Goal: Find specific page/section: Find specific page/section

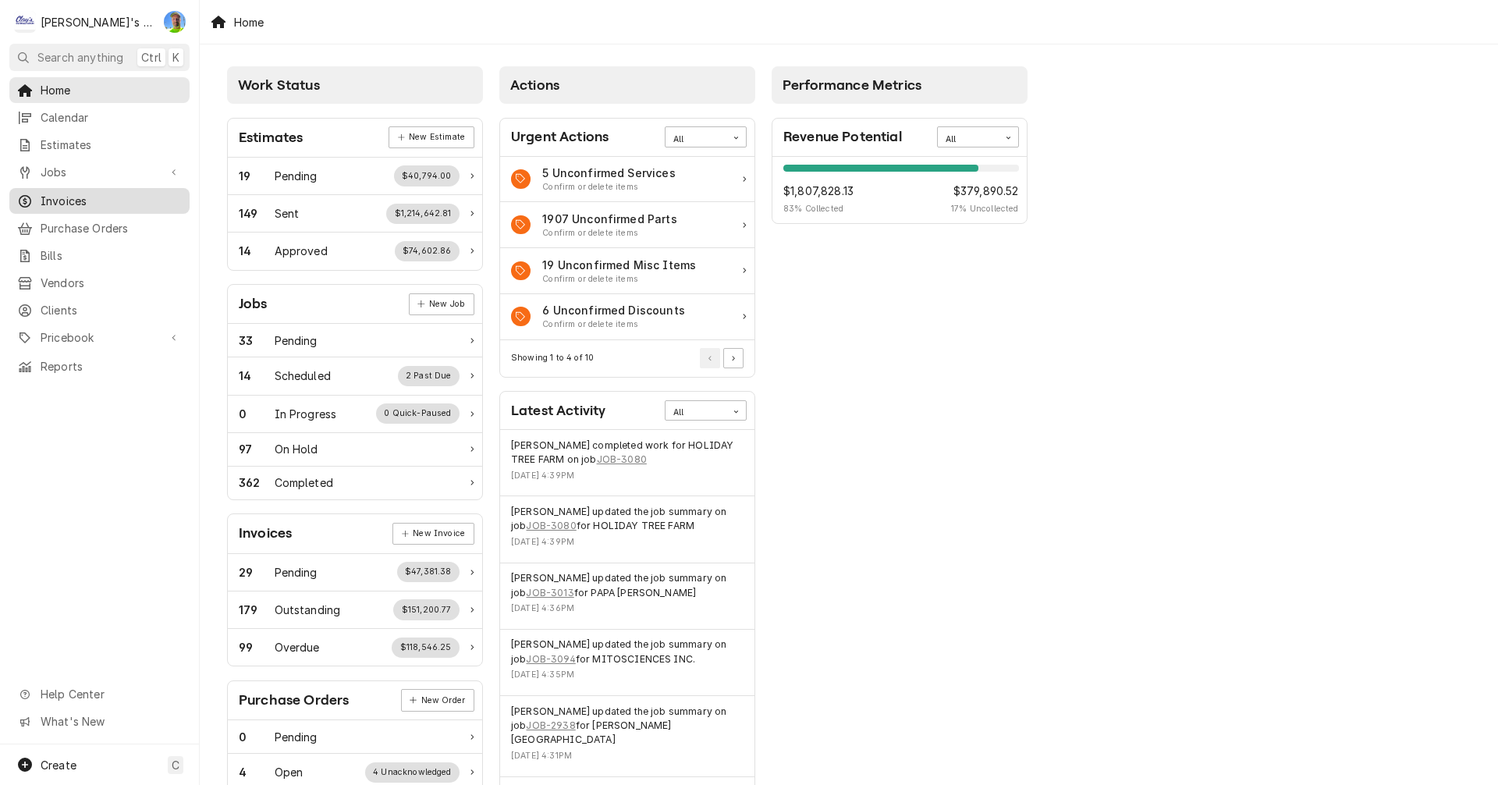
click at [41, 194] on span "Invoices" at bounding box center [111, 201] width 141 height 16
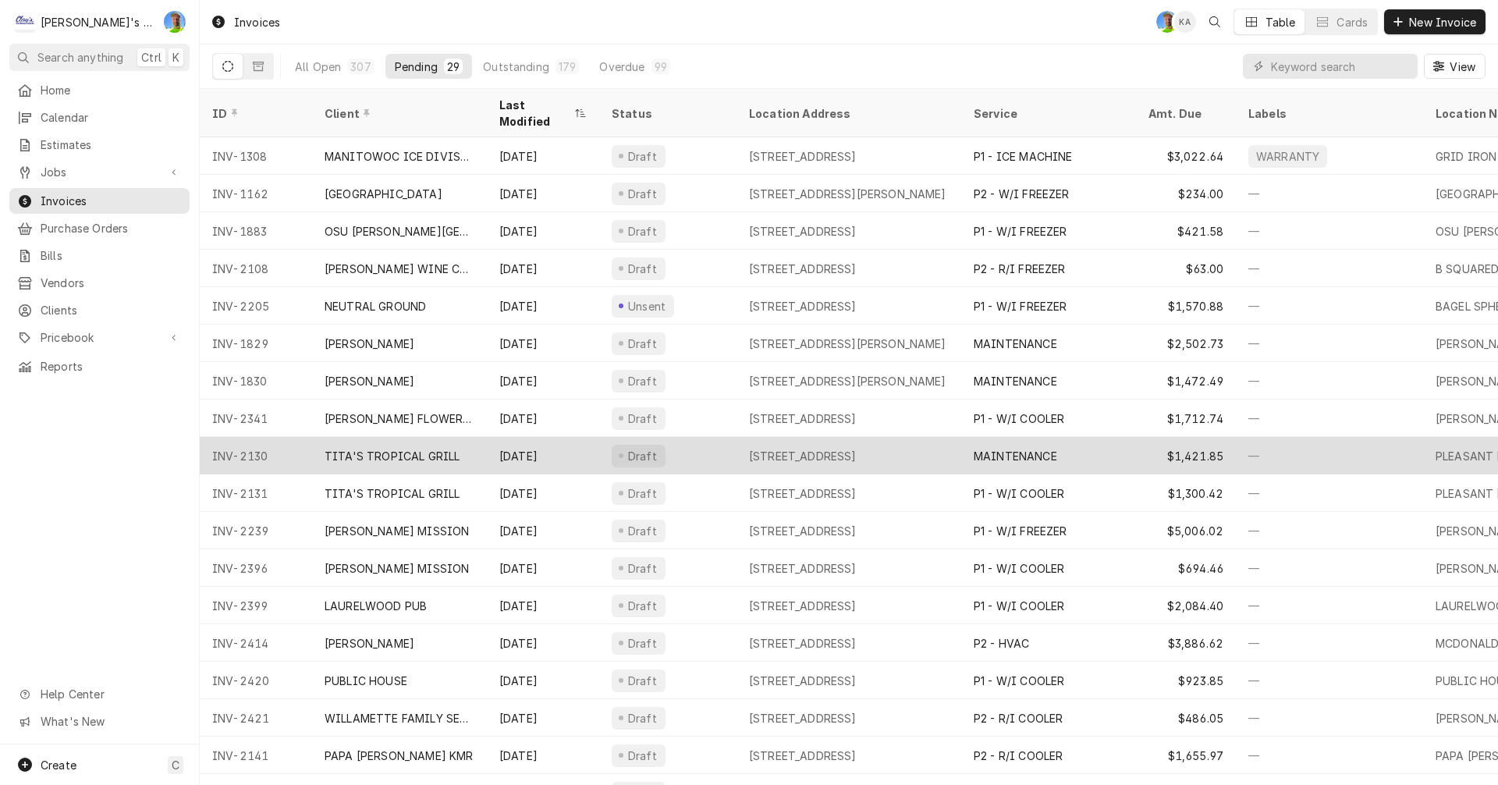
click at [410, 448] on div "TITA'S TROPICAL GRILL" at bounding box center [392, 456] width 135 height 16
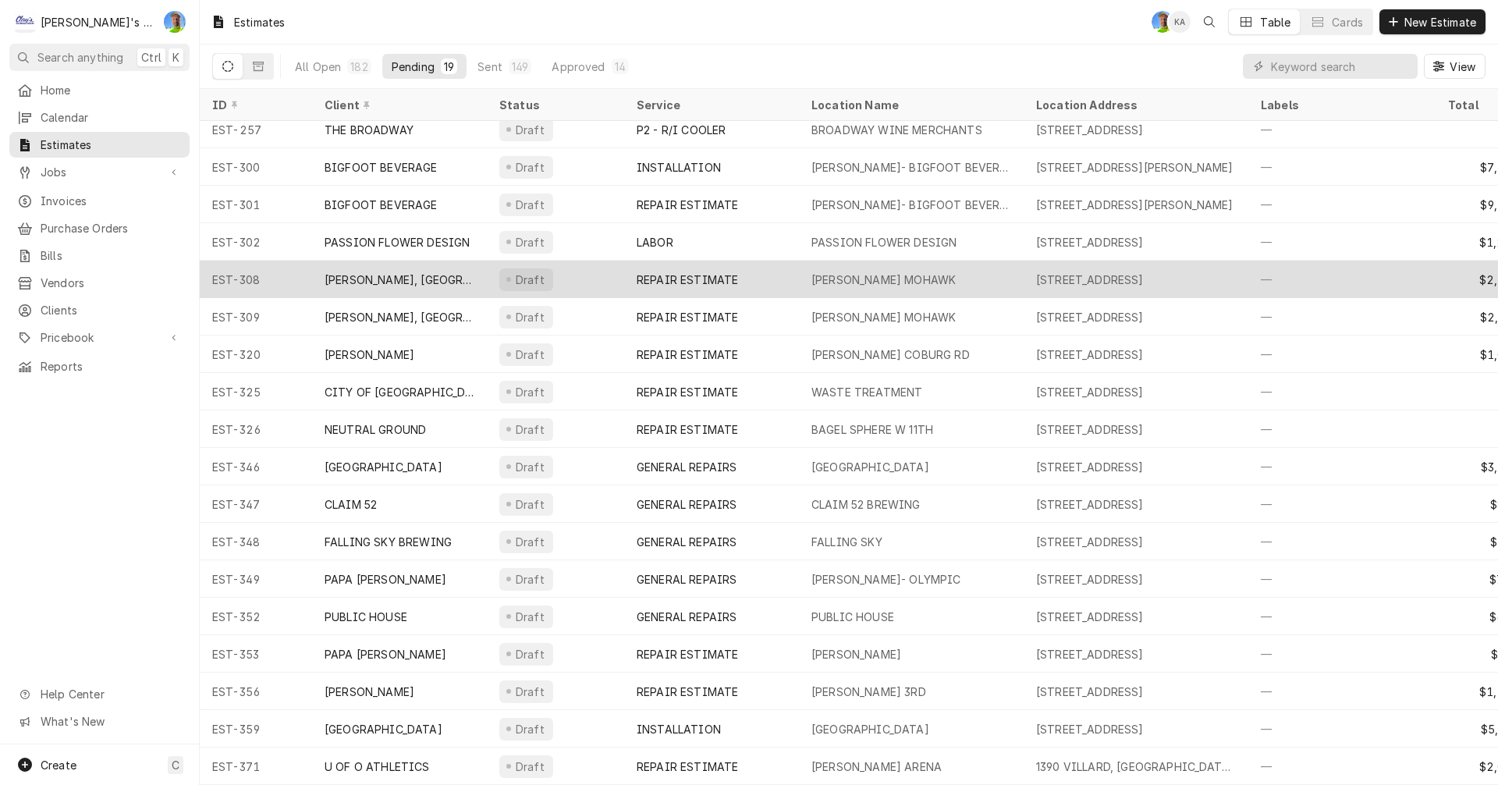
scroll to position [57, 0]
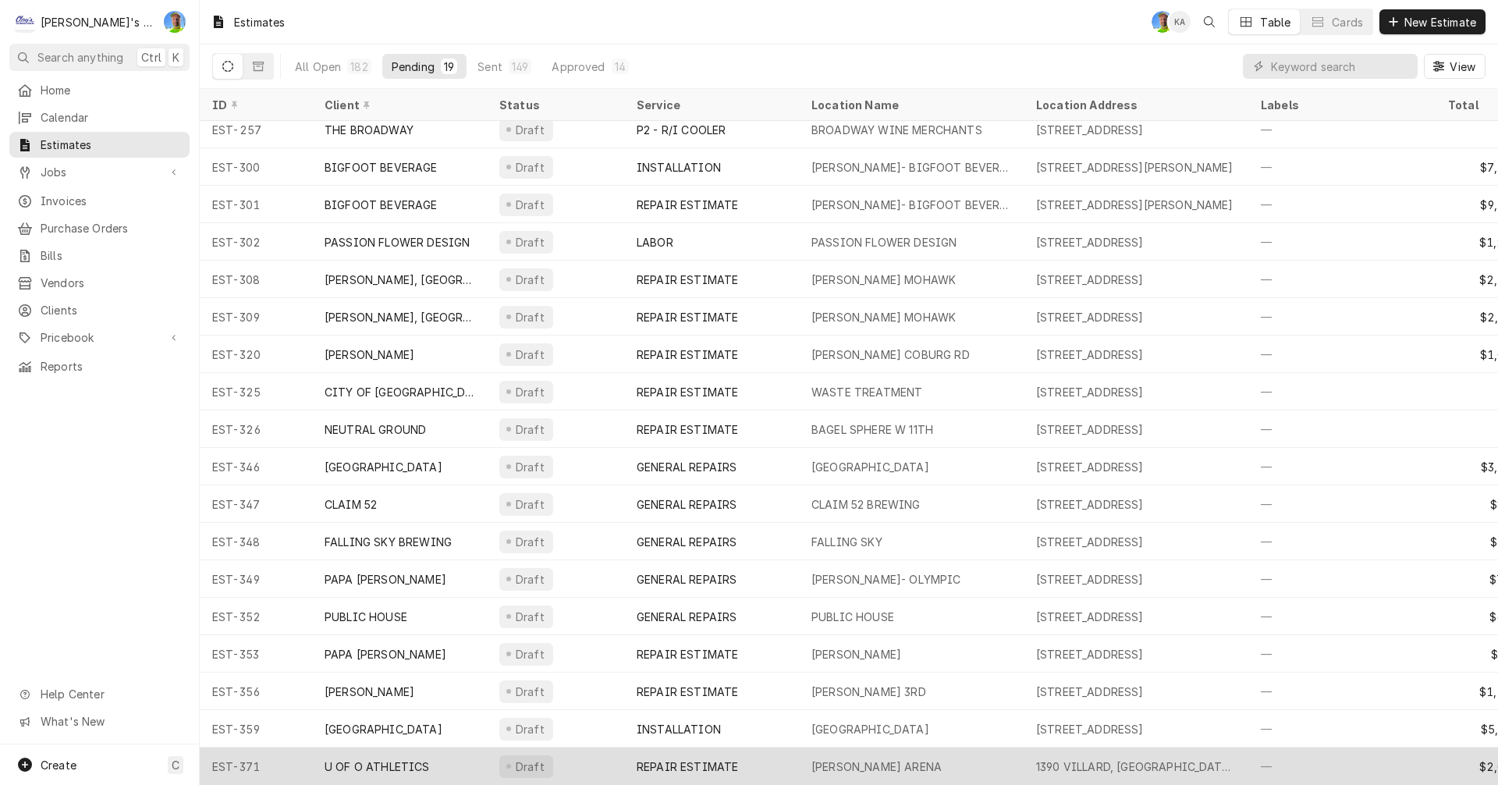
click at [743, 757] on div "REPAIR ESTIMATE" at bounding box center [711, 765] width 175 height 37
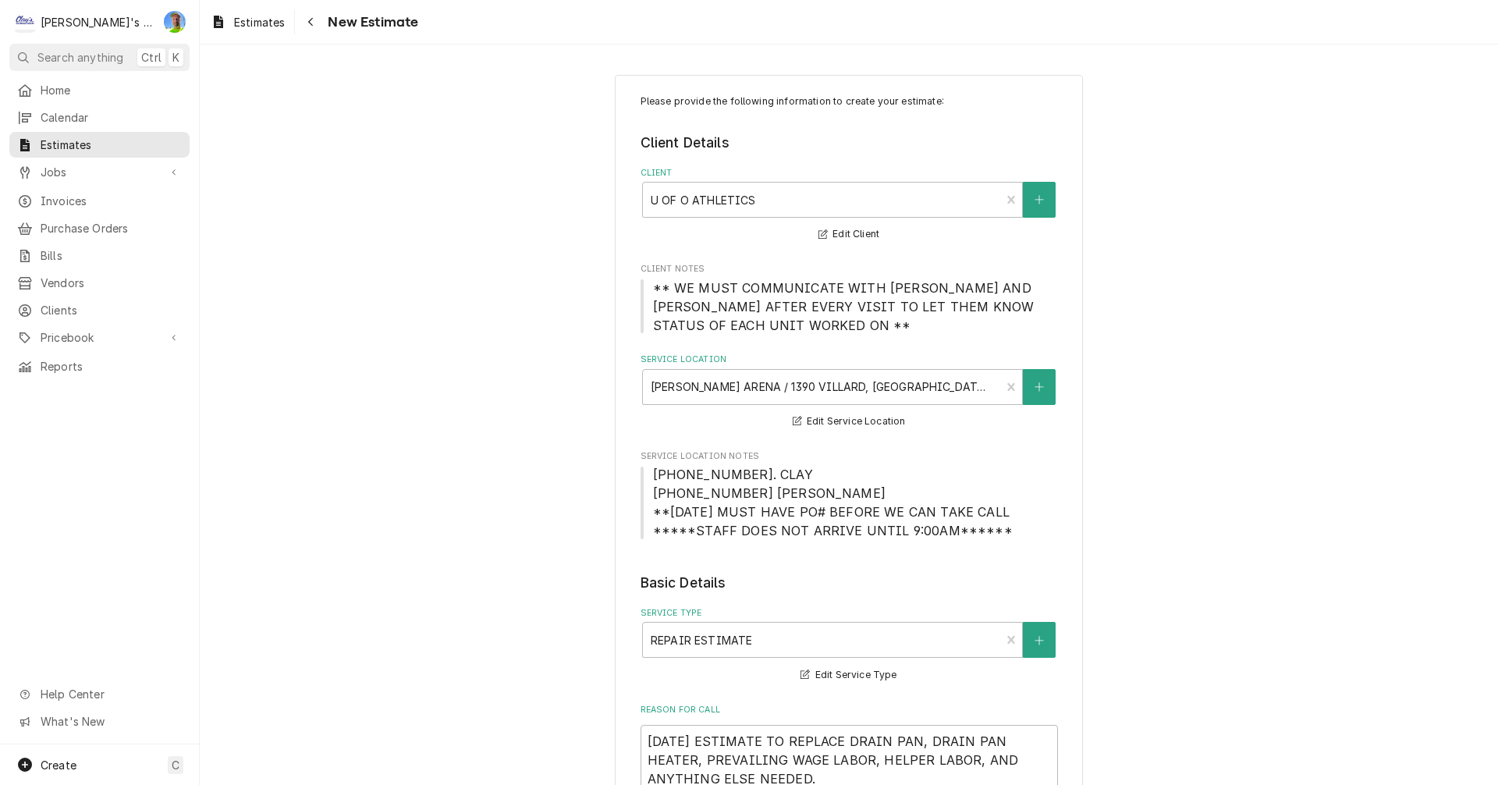
type textarea "x"
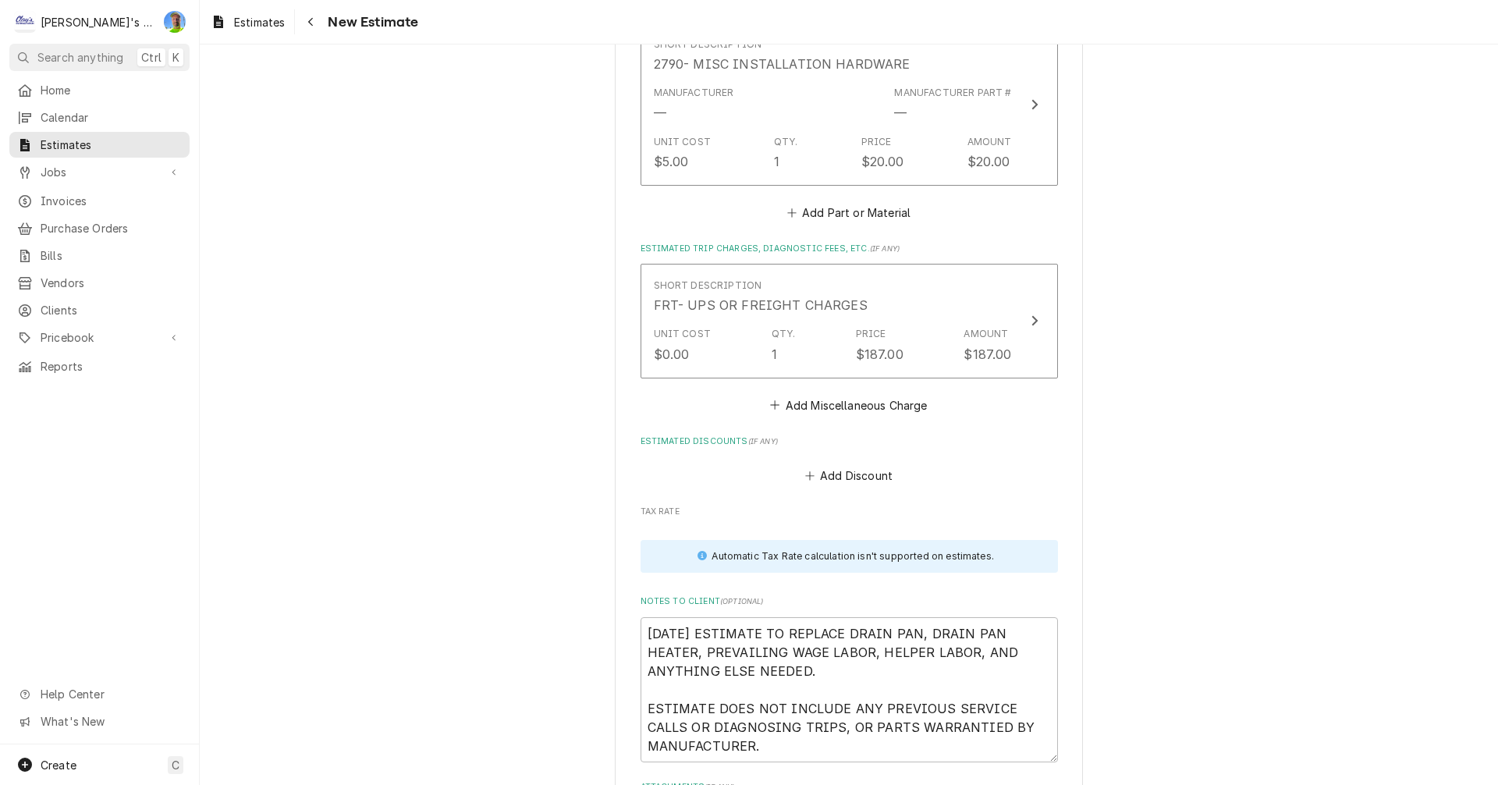
scroll to position [2809, 0]
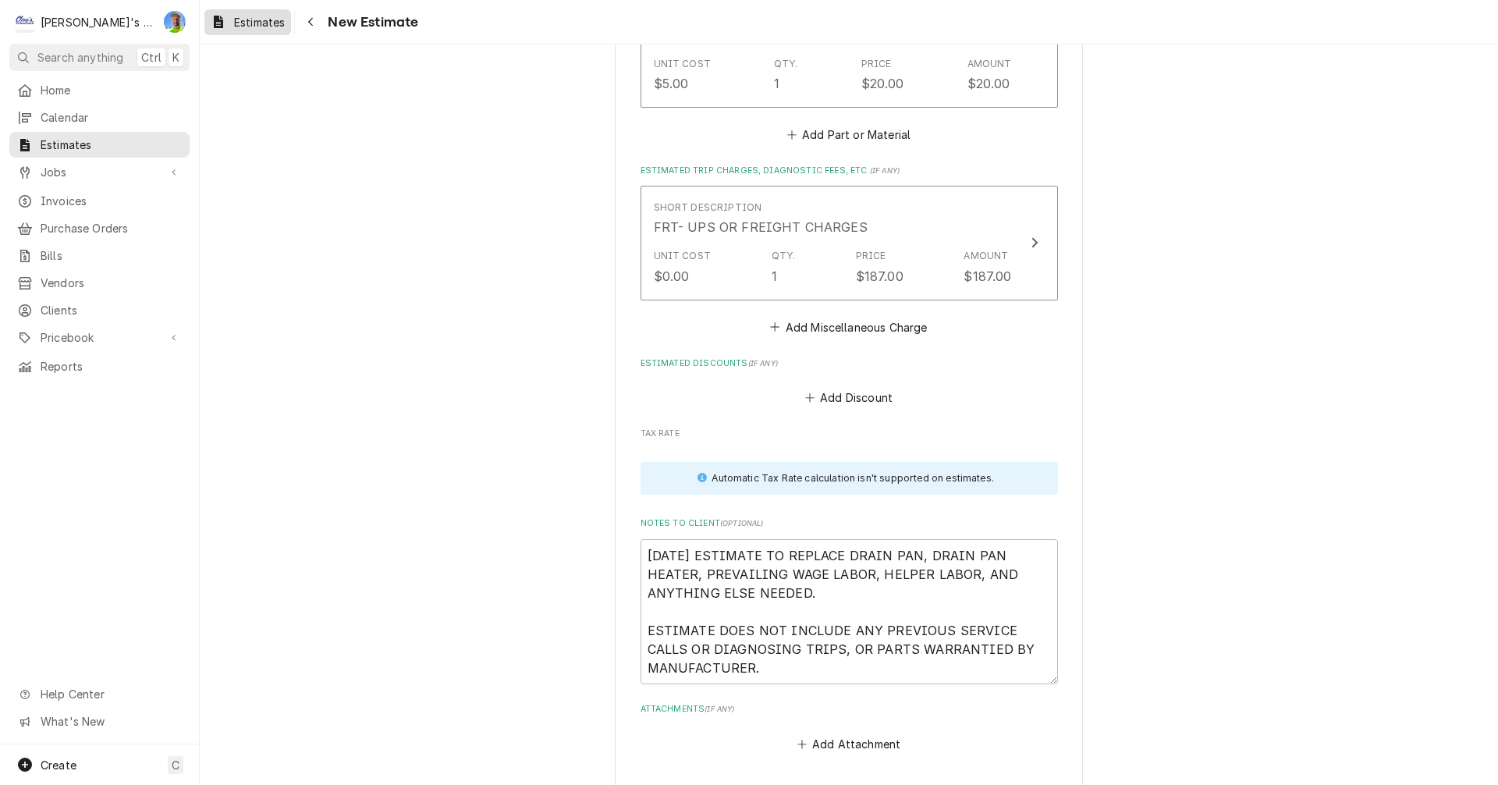
click at [262, 20] on span "Estimates" at bounding box center [259, 22] width 51 height 16
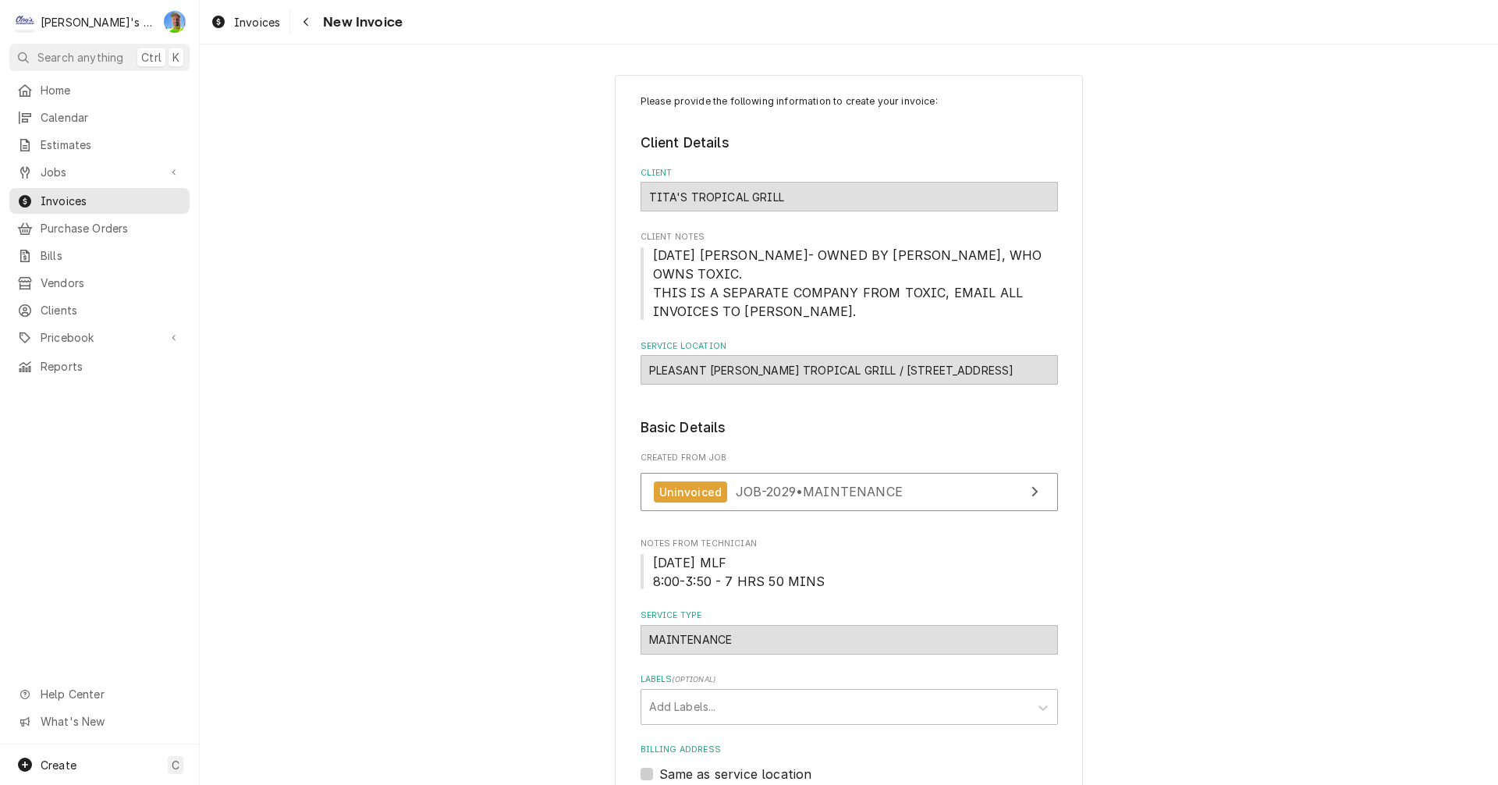
scroll to position [78, 0]
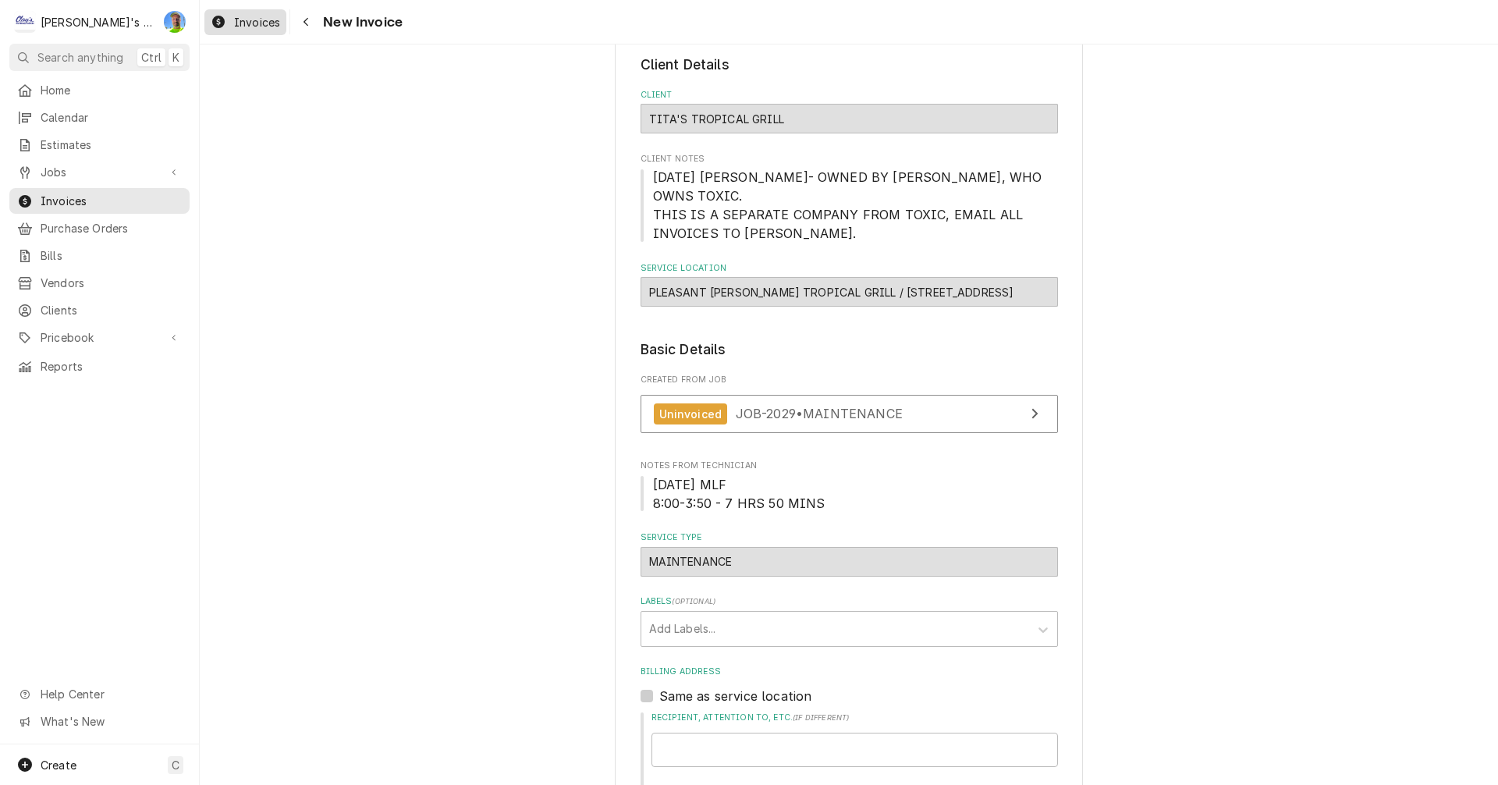
click at [252, 21] on span "Invoices" at bounding box center [257, 22] width 46 height 16
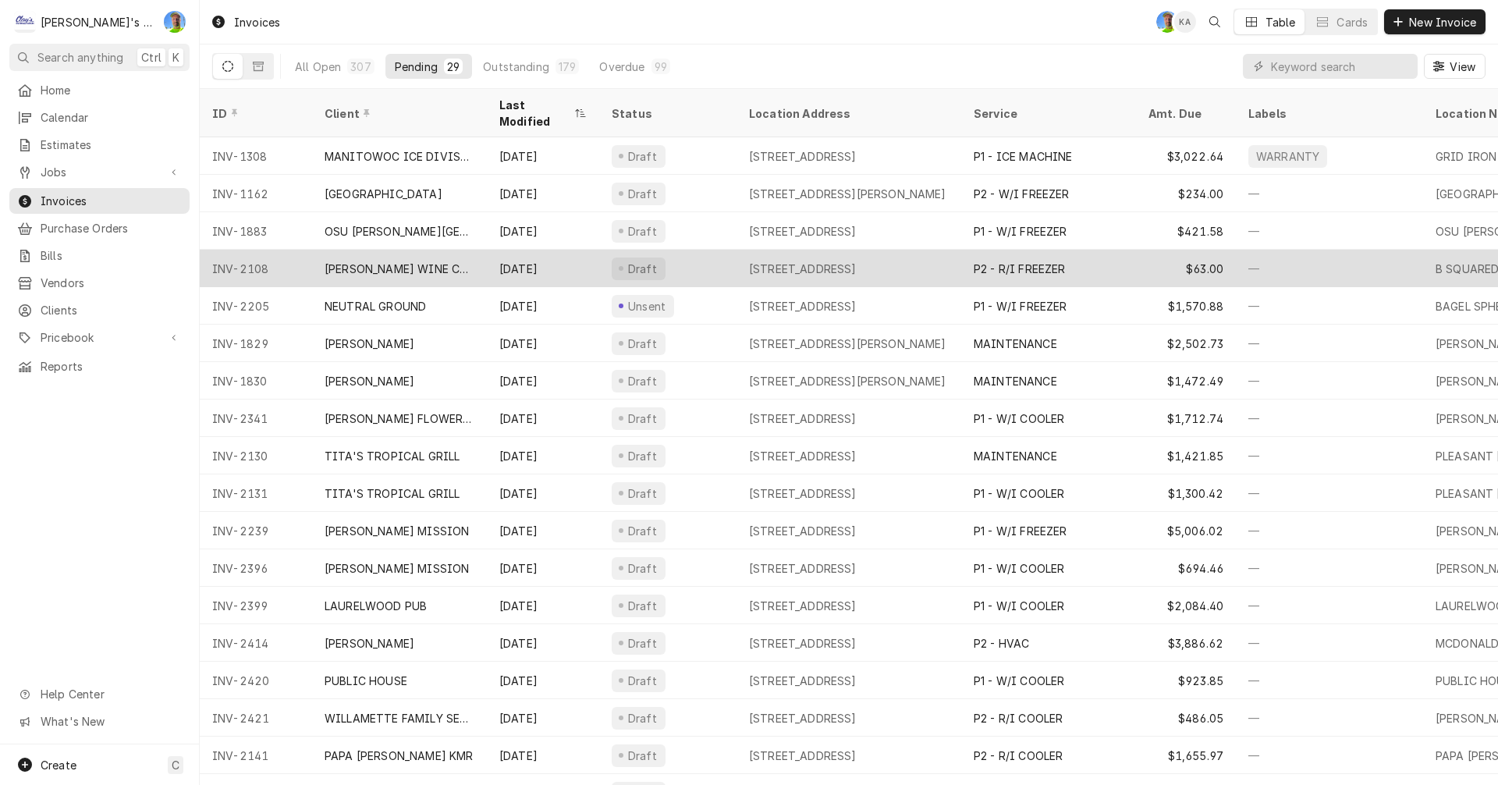
click at [838, 261] on div "2794 SHADOW VIEW DRIVE, EUGENE, OR 97408" at bounding box center [803, 269] width 108 height 16
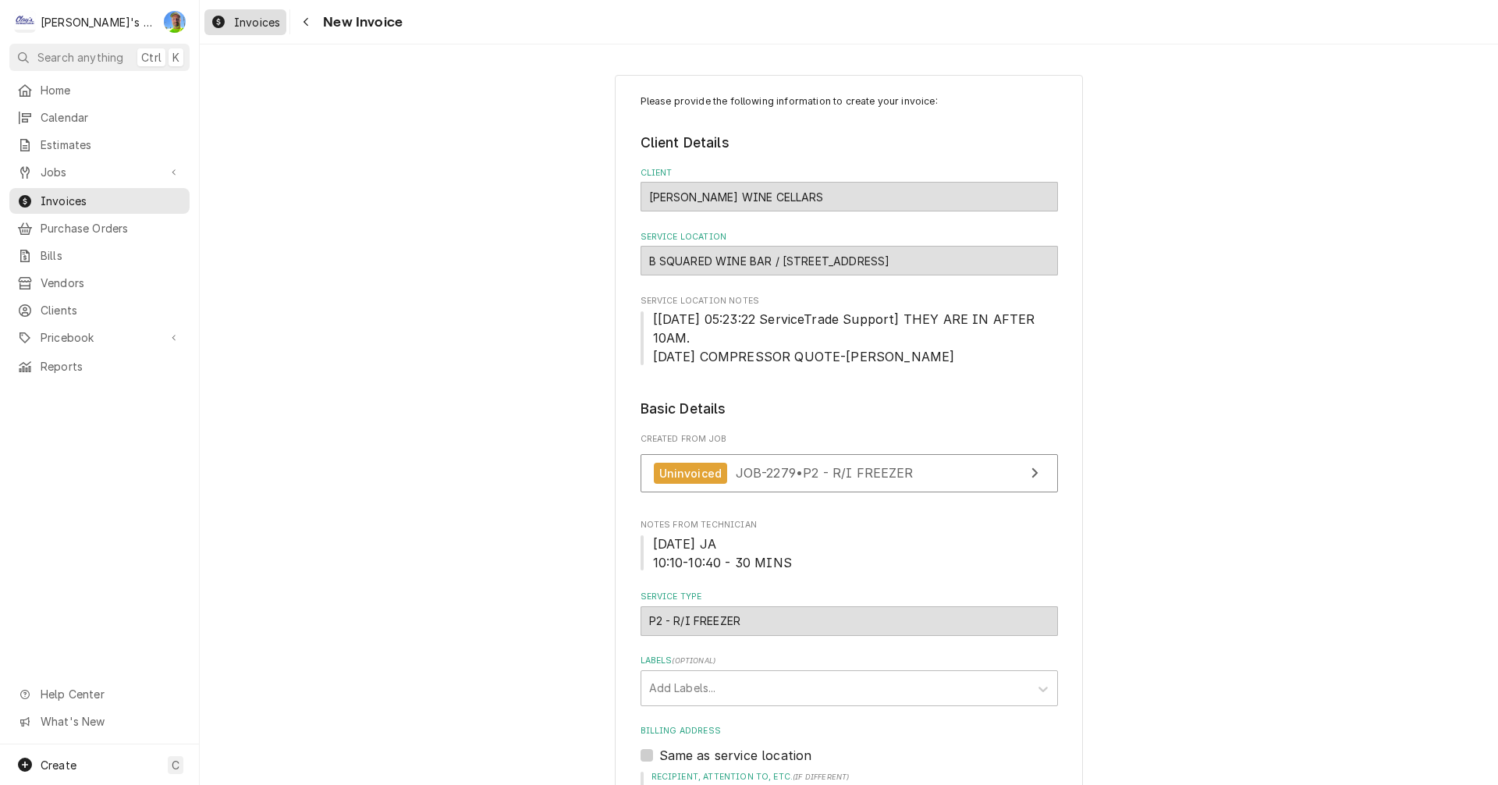
click at [251, 20] on span "Invoices" at bounding box center [257, 22] width 46 height 16
